Goal: Task Accomplishment & Management: Manage account settings

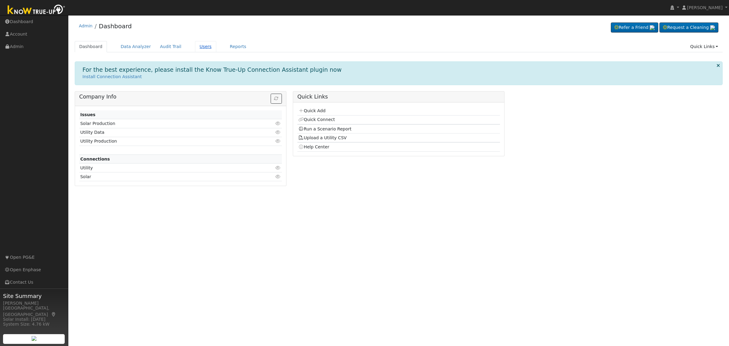
click at [195, 46] on link "Users" at bounding box center [205, 46] width 21 height 11
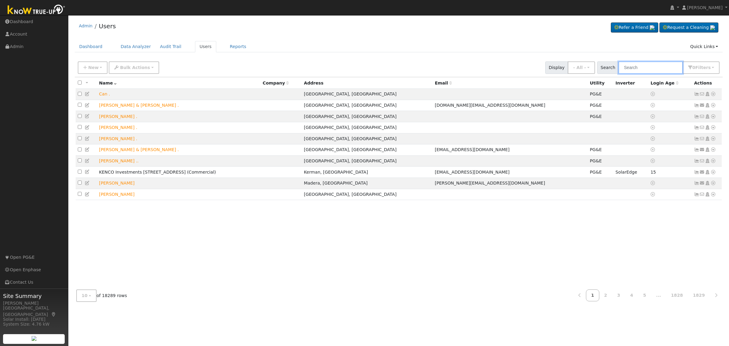
click at [639, 68] on input "text" at bounding box center [651, 67] width 64 height 12
paste input "Sukhjit Sra"
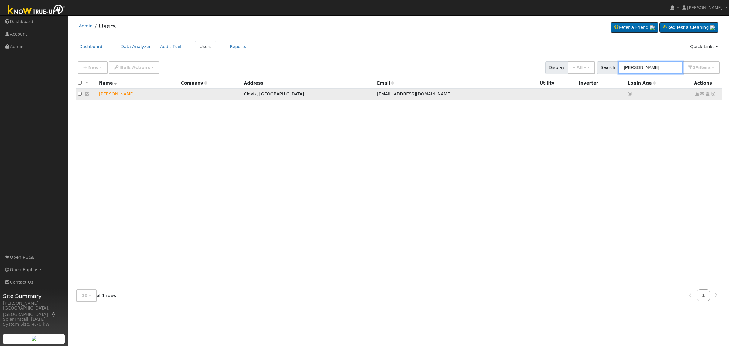
type input "Sukhjit Sra"
click at [708, 95] on icon at bounding box center [707, 94] width 5 height 4
